Goal: Check status: Check status

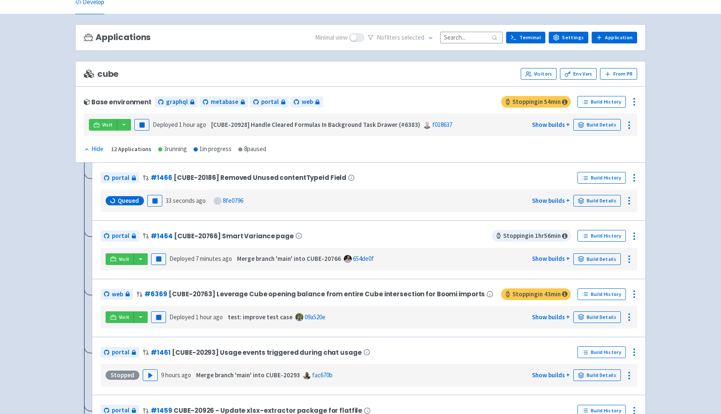
scroll to position [39, 0]
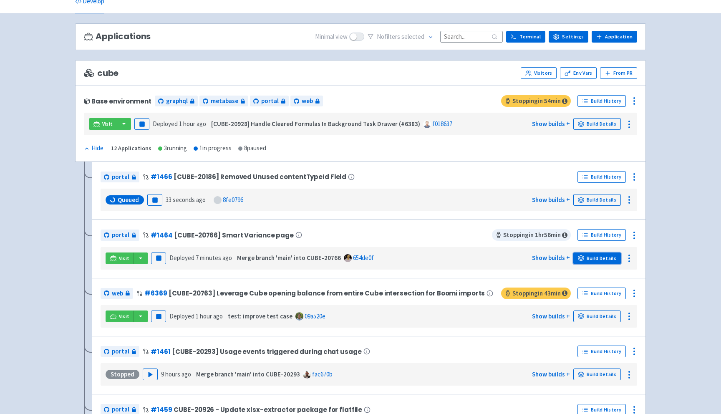
click at [593, 257] on link "Build Details" at bounding box center [597, 258] width 48 height 12
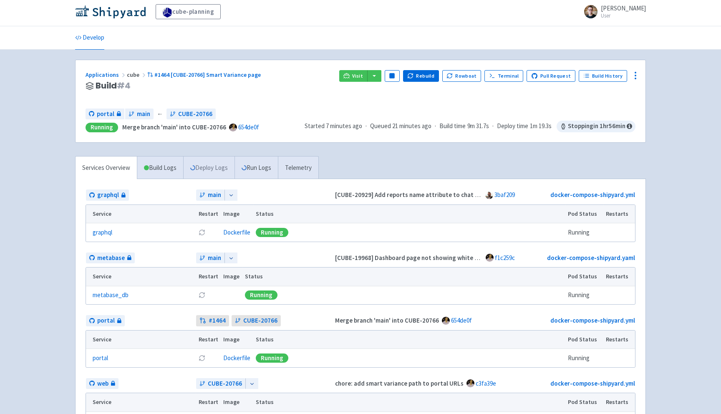
click at [215, 172] on link "Deploy Logs" at bounding box center [208, 167] width 51 height 23
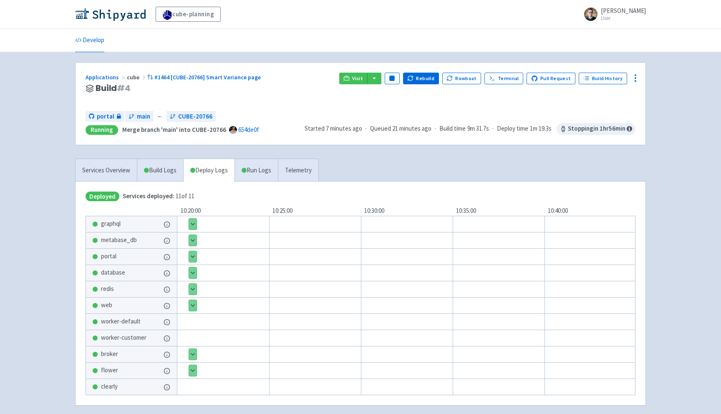
click at [195, 304] on button "Show details" at bounding box center [193, 305] width 8 height 11
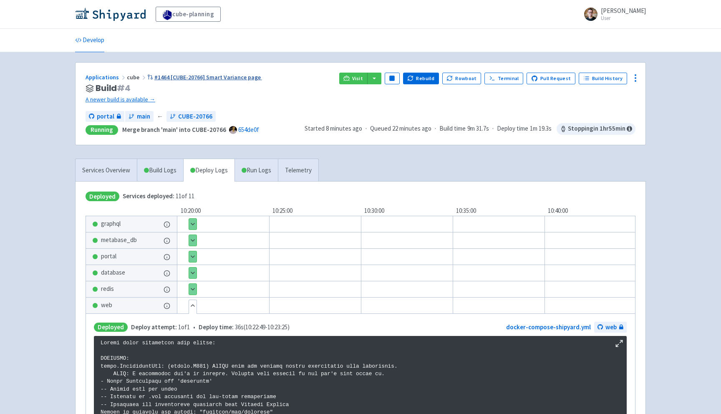
click at [232, 79] on link "#1464 [CUBE-20766] Smart Variance page" at bounding box center [204, 77] width 115 height 8
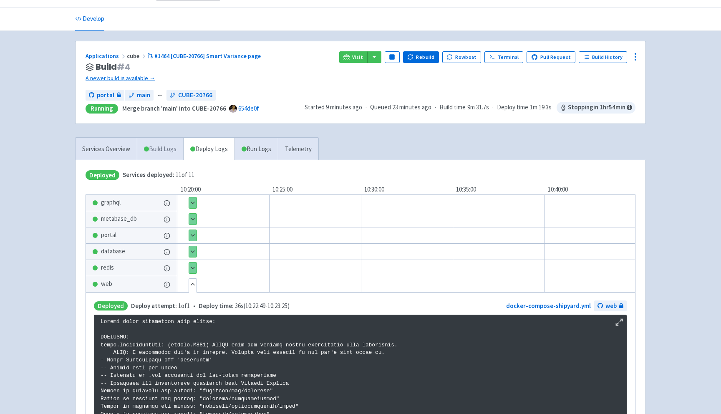
scroll to position [21, 0]
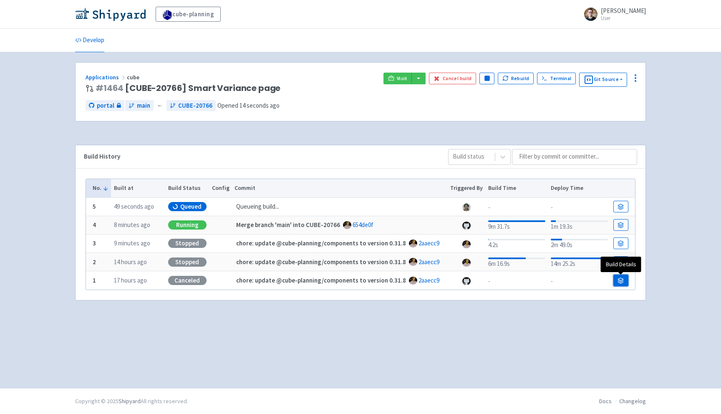
click at [623, 281] on icon at bounding box center [621, 280] width 6 height 6
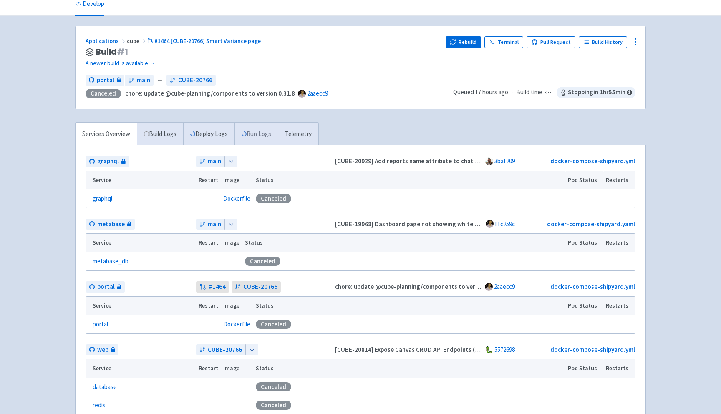
click at [258, 136] on link "Run Logs" at bounding box center [256, 134] width 43 height 23
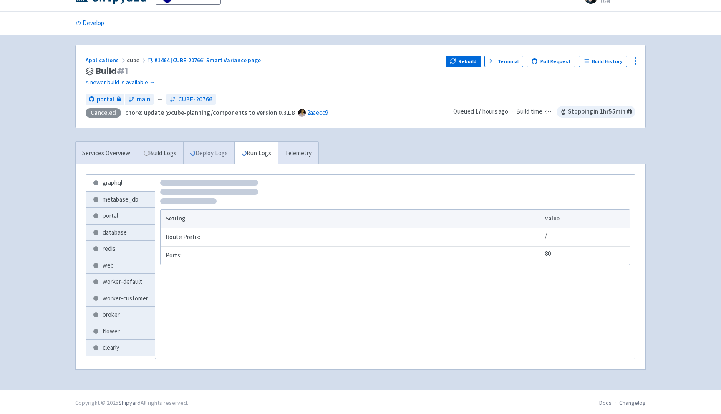
scroll to position [19, 0]
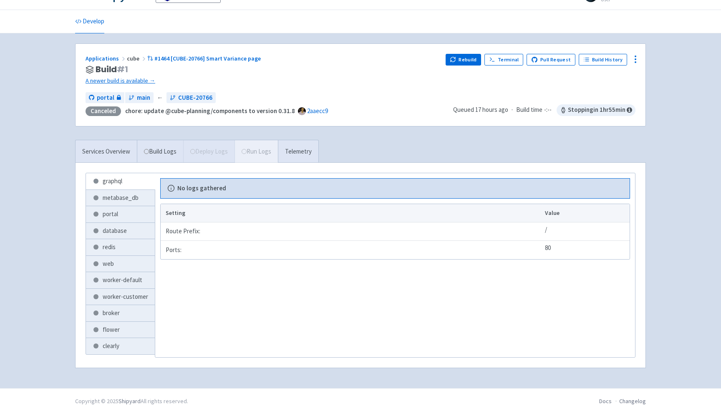
click at [218, 147] on div "Services Overview Build Logs Deploy Logs Run Logs Telemetry" at bounding box center [197, 151] width 244 height 23
click at [163, 153] on link "Build Logs" at bounding box center [160, 151] width 46 height 23
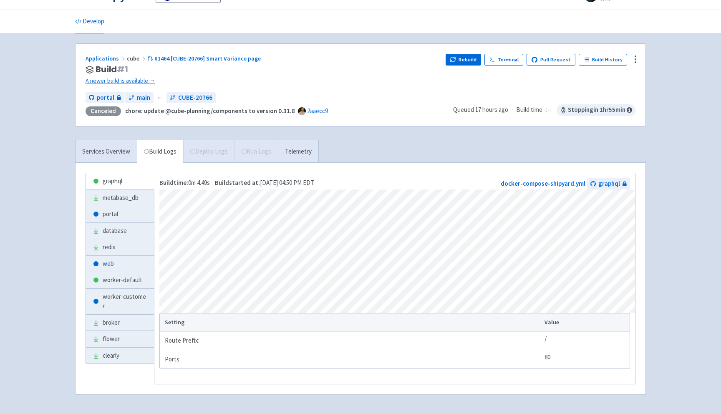
click at [114, 267] on link "web" at bounding box center [120, 264] width 68 height 16
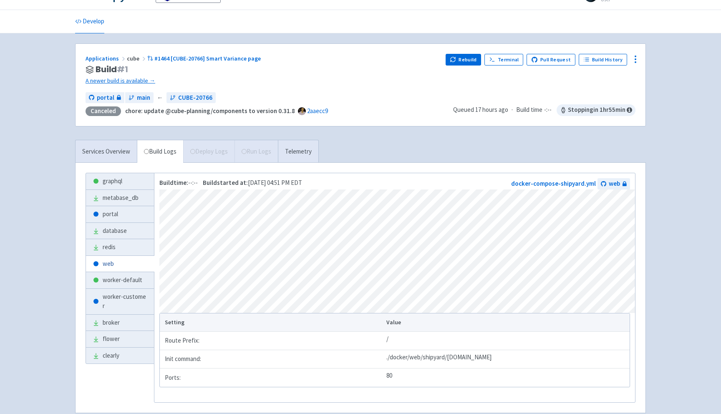
scroll to position [19, 0]
